Goal: Task Accomplishment & Management: Use online tool/utility

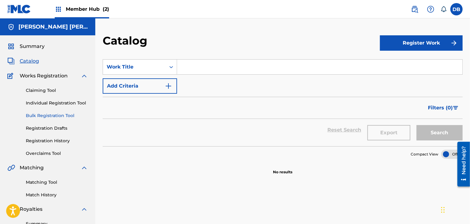
click at [58, 115] on link "Bulk Registration Tool" at bounding box center [57, 116] width 62 height 6
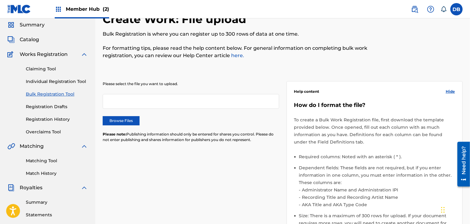
scroll to position [13, 0]
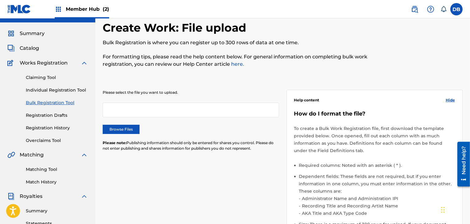
click at [130, 117] on div at bounding box center [191, 110] width 177 height 15
click at [133, 109] on div at bounding box center [191, 110] width 177 height 15
click at [127, 129] on label "Browse Files" at bounding box center [121, 129] width 37 height 9
click at [0, 0] on input "Browse Files" at bounding box center [0, 0] width 0 height 0
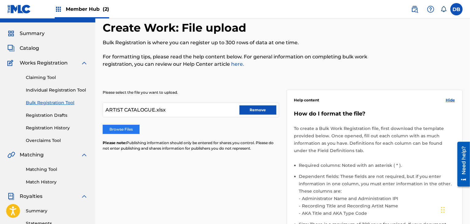
click at [132, 130] on label "Browse Files" at bounding box center [121, 129] width 37 height 9
click at [0, 0] on input "Browse Files" at bounding box center [0, 0] width 0 height 0
click at [124, 132] on label "Browse Files" at bounding box center [121, 129] width 37 height 9
click at [0, 0] on input "Browse Files" at bounding box center [0, 0] width 0 height 0
drag, startPoint x: 188, startPoint y: 108, endPoint x: 93, endPoint y: 107, distance: 95.4
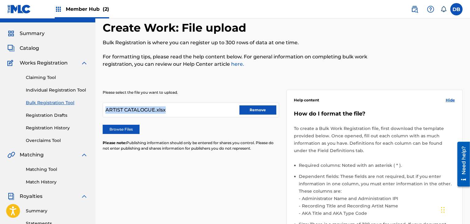
click at [93, 107] on main "[PERSON_NAME] [PERSON_NAME] Summary Catalog Works Registration Claiming Tool In…" at bounding box center [235, 181] width 470 height 350
click at [172, 182] on div "Please select the file you want to upload. ARTIST CATALOGUE.xlsx Remove Browse …" at bounding box center [283, 188] width 360 height 226
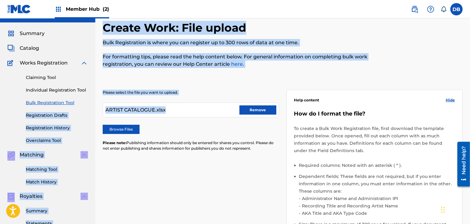
drag, startPoint x: 171, startPoint y: 112, endPoint x: 75, endPoint y: 104, distance: 96.0
click at [75, 104] on main "[PERSON_NAME] [PERSON_NAME] Summary Catalog Works Registration Claiming Tool In…" at bounding box center [235, 181] width 470 height 350
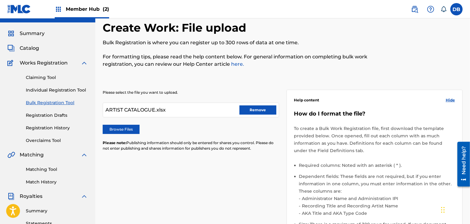
click at [187, 201] on div "Please select the file you want to upload. ARTIST CATALOGUE.xlsx Remove Browse …" at bounding box center [283, 188] width 360 height 226
click at [169, 109] on div "ARTIST CATALOGUE.xlsx Remove" at bounding box center [191, 110] width 177 height 15
drag, startPoint x: 164, startPoint y: 110, endPoint x: 103, endPoint y: 111, distance: 60.6
click at [103, 111] on div "ARTIST CATALOGUE.xlsx Remove" at bounding box center [191, 110] width 177 height 15
click at [251, 109] on button "Remove" at bounding box center [258, 110] width 37 height 9
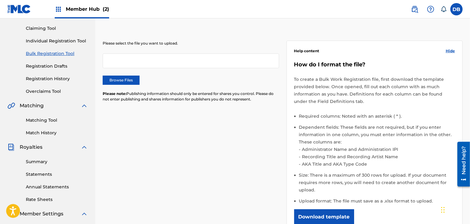
scroll to position [65, 0]
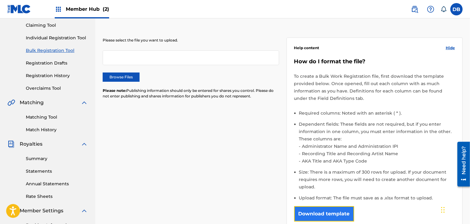
click at [341, 211] on button "Download template" at bounding box center [324, 213] width 60 height 15
click at [47, 50] on link "Bulk Registration Tool" at bounding box center [57, 50] width 62 height 6
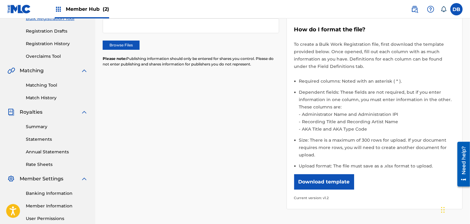
scroll to position [102, 0]
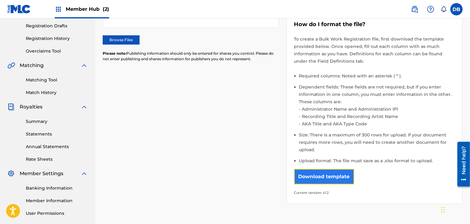
click at [303, 175] on button "Download template" at bounding box center [324, 176] width 60 height 15
click at [268, 76] on div "Please select the file you want to upload. Browse Files Please note: Publishing…" at bounding box center [283, 99] width 360 height 226
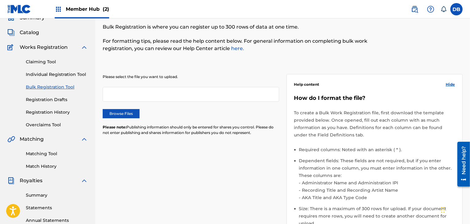
scroll to position [0, 0]
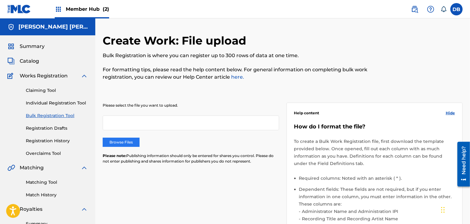
click at [116, 143] on label "Browse Files" at bounding box center [121, 142] width 37 height 9
click at [0, 0] on input "Browse Files" at bounding box center [0, 0] width 0 height 0
click at [129, 142] on label "Browse Files" at bounding box center [121, 142] width 37 height 9
click at [0, 0] on input "Browse Files" at bounding box center [0, 0] width 0 height 0
click at [113, 143] on label "Browse Files" at bounding box center [121, 142] width 37 height 9
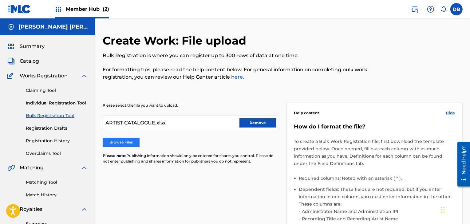
click at [0, 0] on input "Browse Files" at bounding box center [0, 0] width 0 height 0
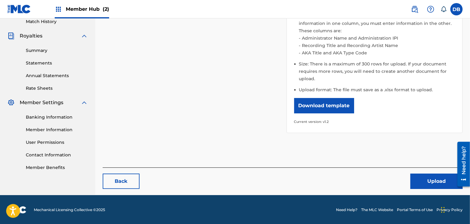
scroll to position [173, 0]
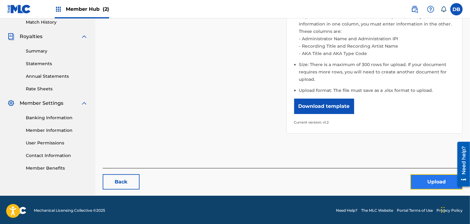
click at [432, 177] on button "Upload" at bounding box center [437, 181] width 52 height 15
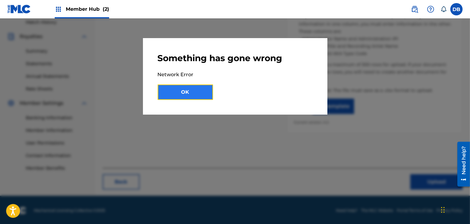
click at [199, 91] on button "OK" at bounding box center [185, 92] width 55 height 15
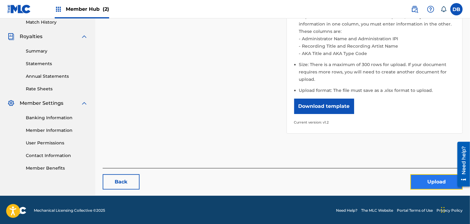
click at [411, 182] on button "Upload" at bounding box center [437, 181] width 52 height 15
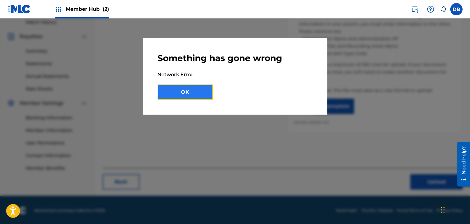
click at [192, 98] on button "OK" at bounding box center [185, 92] width 55 height 15
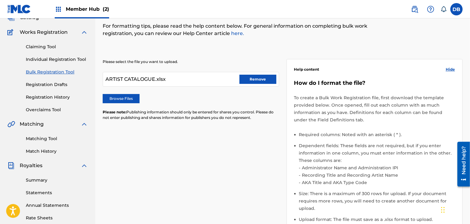
scroll to position [43, 0]
click at [251, 83] on button "Remove" at bounding box center [258, 79] width 37 height 9
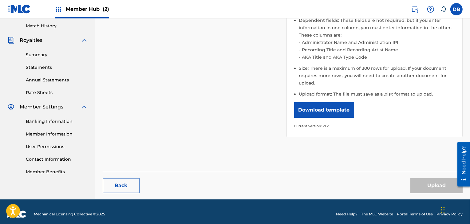
scroll to position [174, 0]
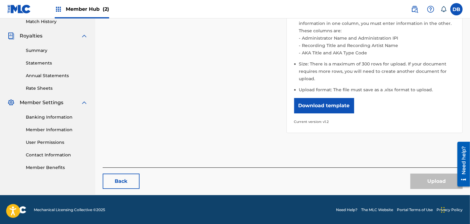
click at [393, 171] on div "Back Upload" at bounding box center [283, 179] width 360 height 22
click at [429, 186] on div "Upload" at bounding box center [437, 181] width 52 height 15
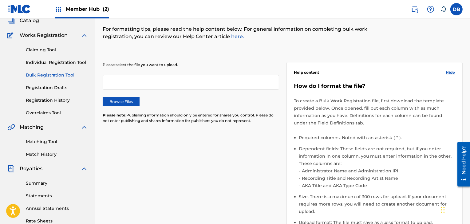
scroll to position [39, 0]
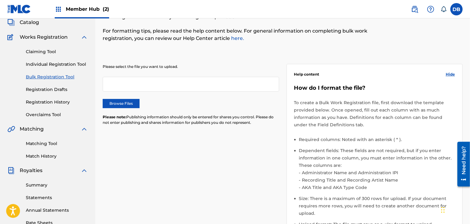
click at [125, 82] on div at bounding box center [191, 84] width 177 height 15
click at [122, 98] on div "Please select the file you want to upload. Browse Files Please note: Publishing…" at bounding box center [191, 98] width 177 height 69
click at [122, 101] on label "Browse Files" at bounding box center [121, 103] width 37 height 9
click at [0, 0] on input "Browse Files" at bounding box center [0, 0] width 0 height 0
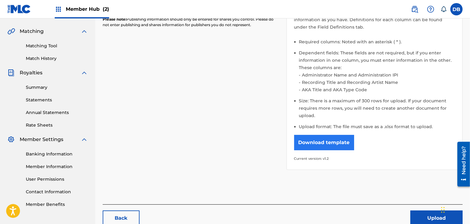
scroll to position [137, 0]
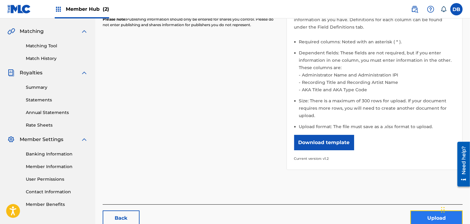
click at [422, 217] on button "Upload" at bounding box center [437, 218] width 52 height 15
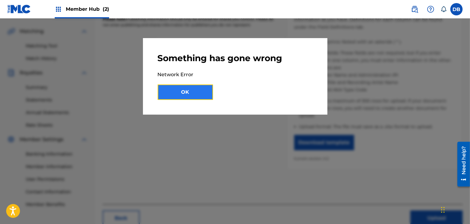
click at [197, 92] on button "OK" at bounding box center [185, 92] width 55 height 15
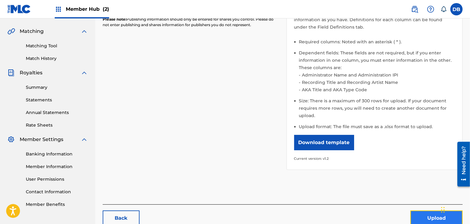
click at [429, 220] on button "Upload" at bounding box center [437, 218] width 52 height 15
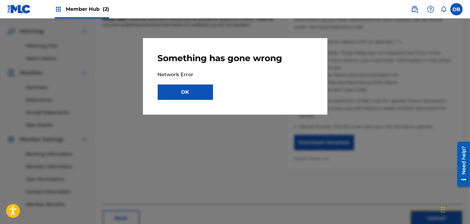
scroll to position [174, 0]
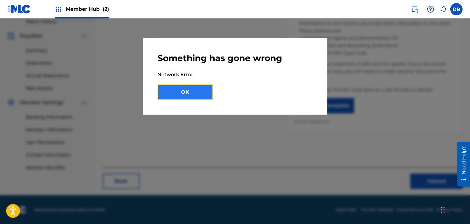
click at [178, 93] on button "OK" at bounding box center [185, 92] width 55 height 15
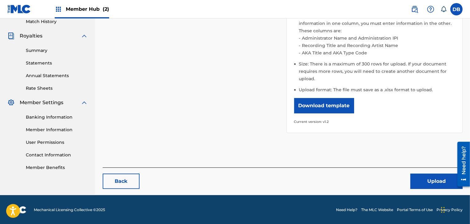
click at [464, 169] on div "Need help?" at bounding box center [464, 160] width 8 height 28
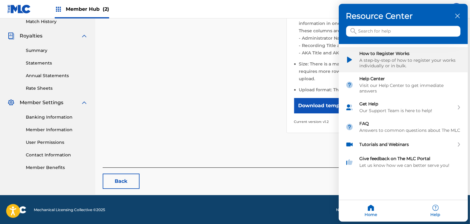
click at [400, 60] on div "A step-by-step of how to register your works individually or in bulk." at bounding box center [411, 63] width 102 height 11
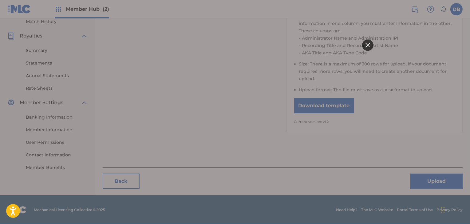
scroll to position [0, 0]
click at [368, 44] on icon at bounding box center [367, 45] width 5 height 5
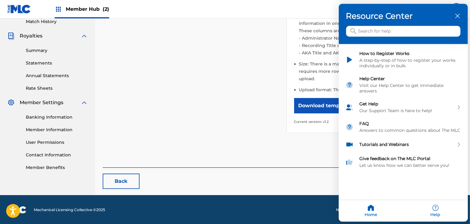
click at [385, 30] on input "Search for help" at bounding box center [403, 31] width 114 height 11
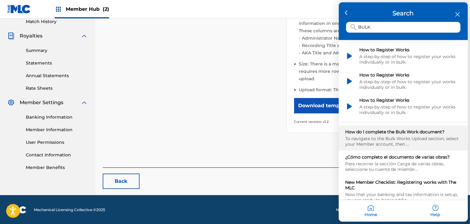
type input "BULK"
click at [386, 136] on div "To navigate to the Bulk Works Upload section, select your Member account, then …" at bounding box center [404, 141] width 116 height 11
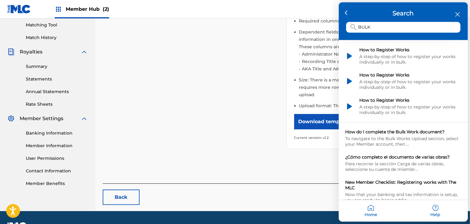
scroll to position [174, 0]
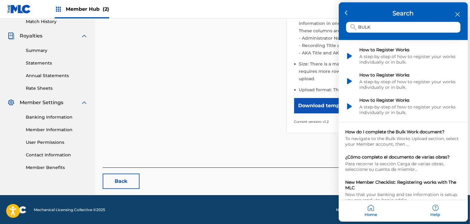
click at [456, 16] on icon "close resource center" at bounding box center [458, 14] width 5 height 5
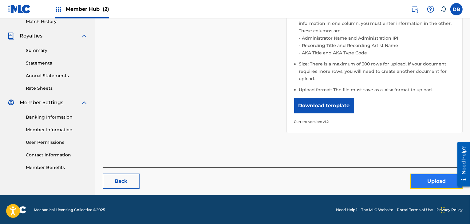
click at [421, 182] on button "Upload" at bounding box center [437, 181] width 52 height 15
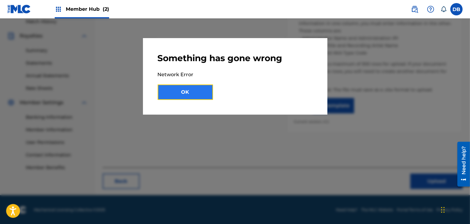
click at [197, 93] on button "OK" at bounding box center [185, 92] width 55 height 15
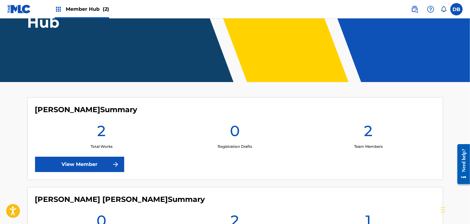
scroll to position [169, 0]
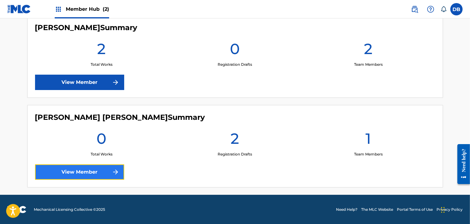
click at [81, 176] on link "View Member" at bounding box center [79, 172] width 89 height 15
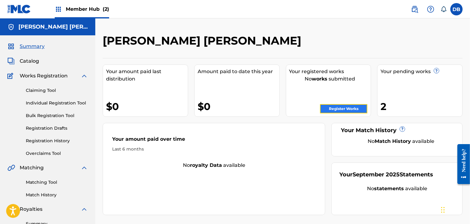
click at [335, 109] on link "Register Works" at bounding box center [343, 108] width 47 height 9
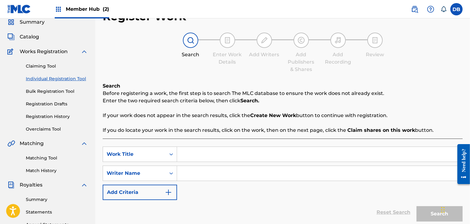
scroll to position [0, 0]
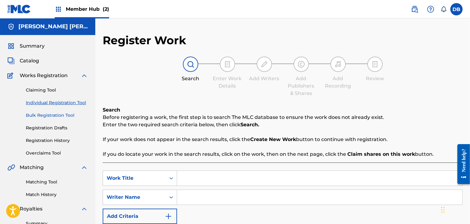
click at [45, 114] on link "Bulk Registration Tool" at bounding box center [57, 115] width 62 height 6
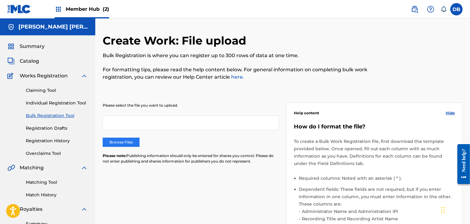
click at [124, 145] on label "Browse Files" at bounding box center [121, 142] width 37 height 9
click at [0, 0] on input "Browse Files" at bounding box center [0, 0] width 0 height 0
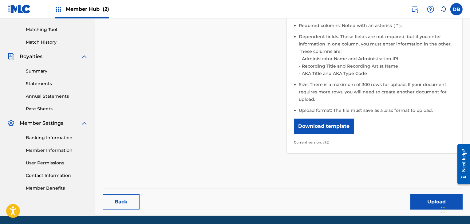
scroll to position [153, 0]
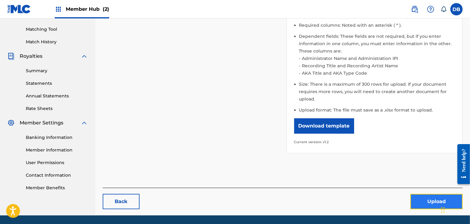
click at [426, 201] on button "Upload" at bounding box center [437, 201] width 52 height 15
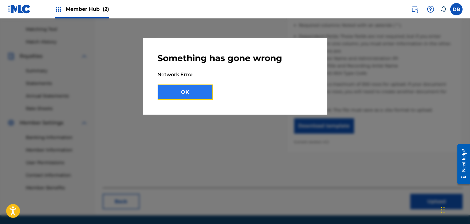
click at [202, 94] on button "OK" at bounding box center [185, 92] width 55 height 15
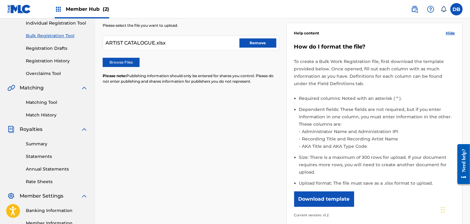
scroll to position [80, 0]
click at [249, 45] on button "Remove" at bounding box center [258, 43] width 37 height 9
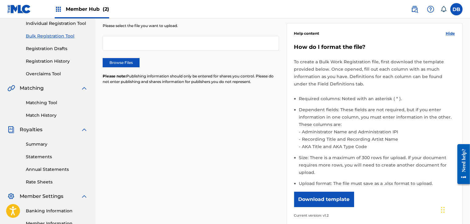
click at [249, 45] on div at bounding box center [191, 43] width 177 height 15
